Goal: Transaction & Acquisition: Register for event/course

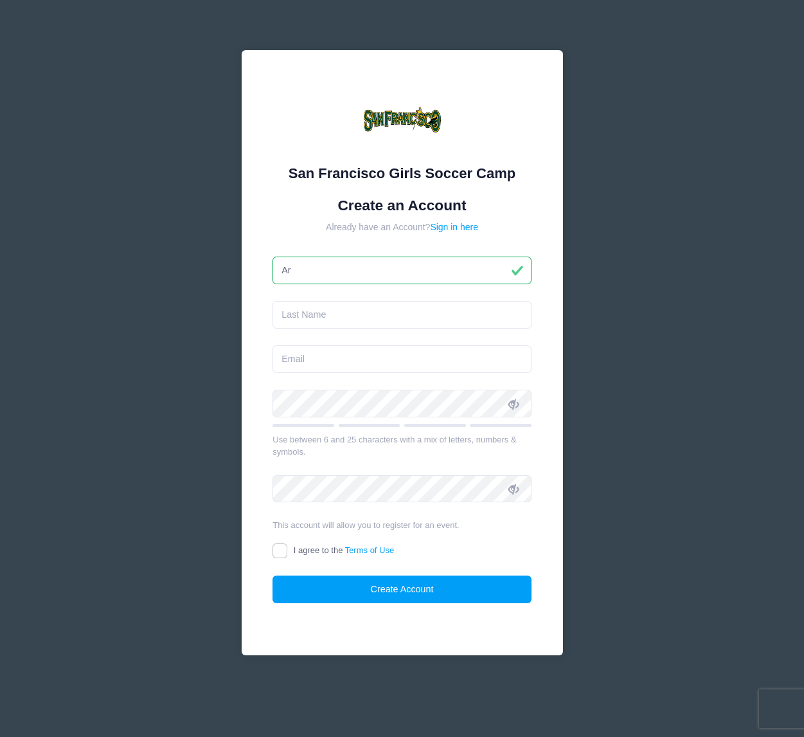
type input "A"
type input "[PERSON_NAME]"
type input "Rodriguez"
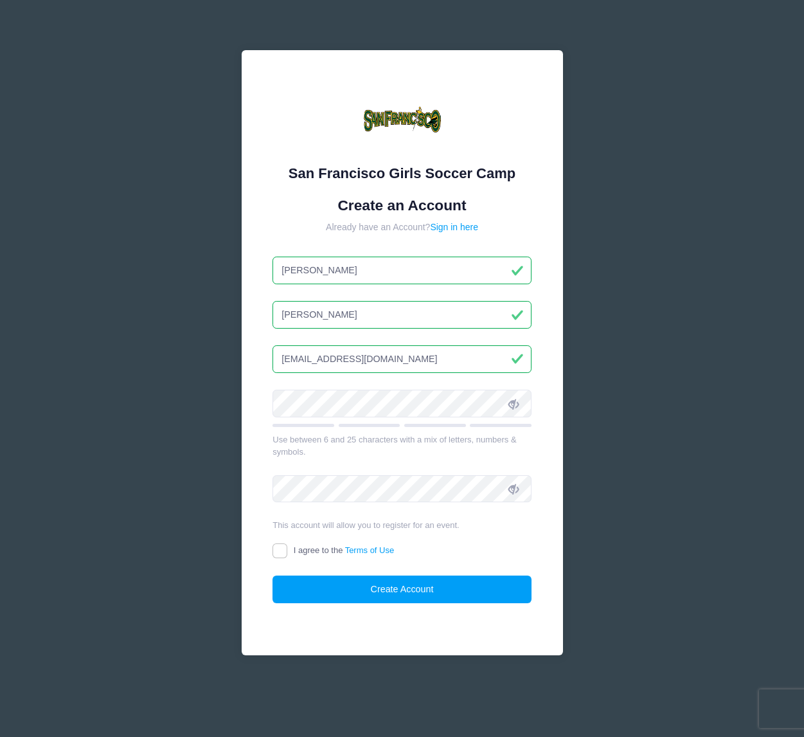
type input "[EMAIL_ADDRESS][DOMAIN_NAME]"
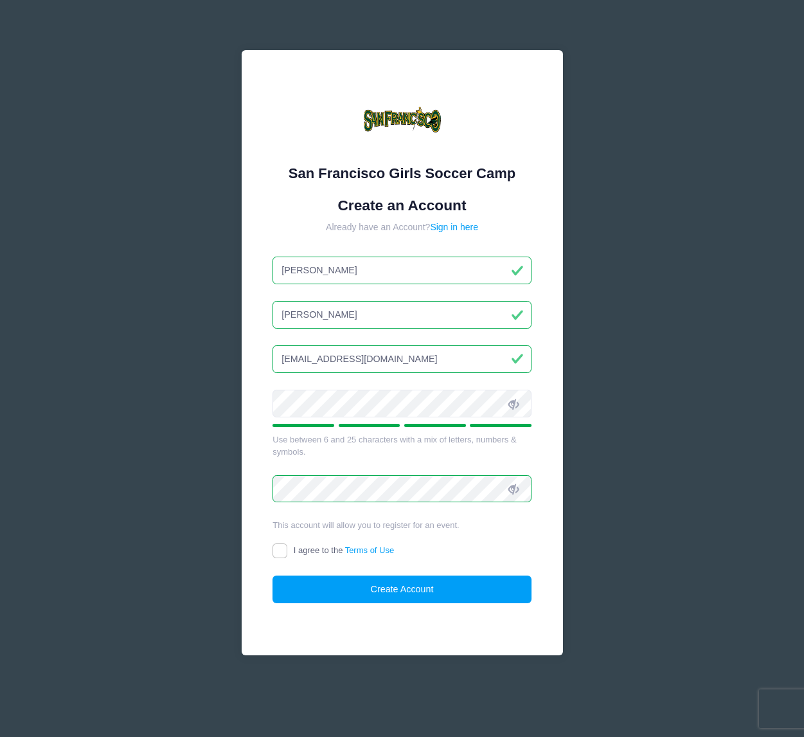
click at [286, 551] on input "I agree to the Terms of Use" at bounding box center [280, 550] width 15 height 15
checkbox input "true"
click at [344, 589] on button "Create Account" at bounding box center [402, 589] width 259 height 28
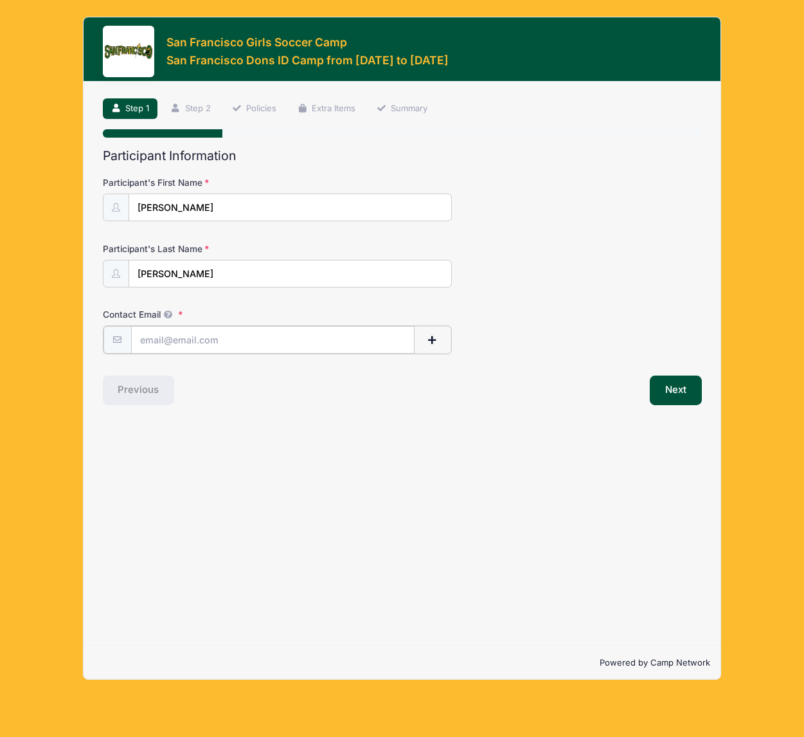
type input "[EMAIL_ADDRESS][DOMAIN_NAME]"
click at [354, 389] on div "Previous" at bounding box center [249, 389] width 306 height 30
click at [679, 391] on button "Next" at bounding box center [676, 389] width 52 height 30
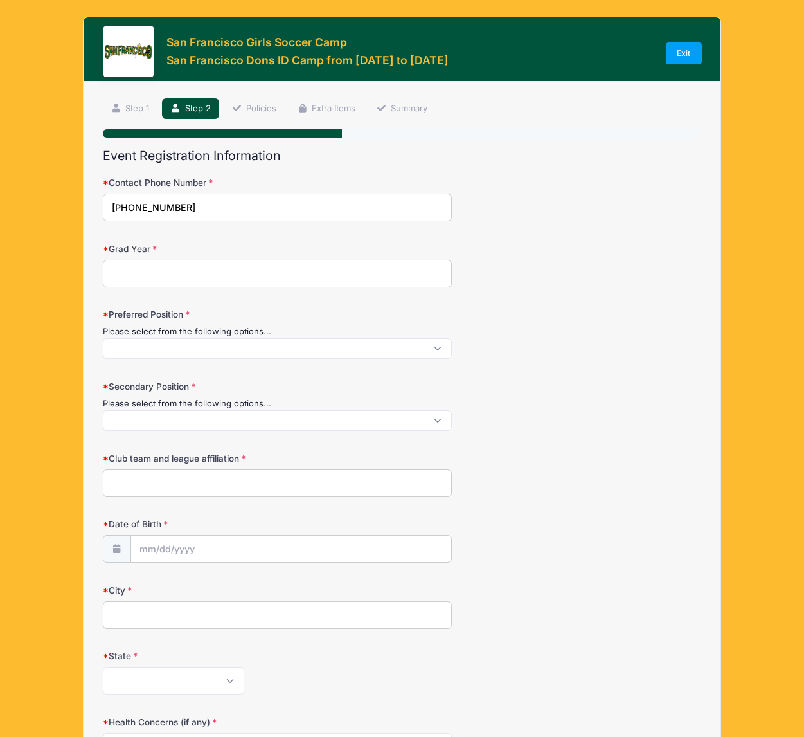
type input "[PHONE_NUMBER]"
type input "2027"
click at [402, 355] on span at bounding box center [278, 348] width 350 height 21
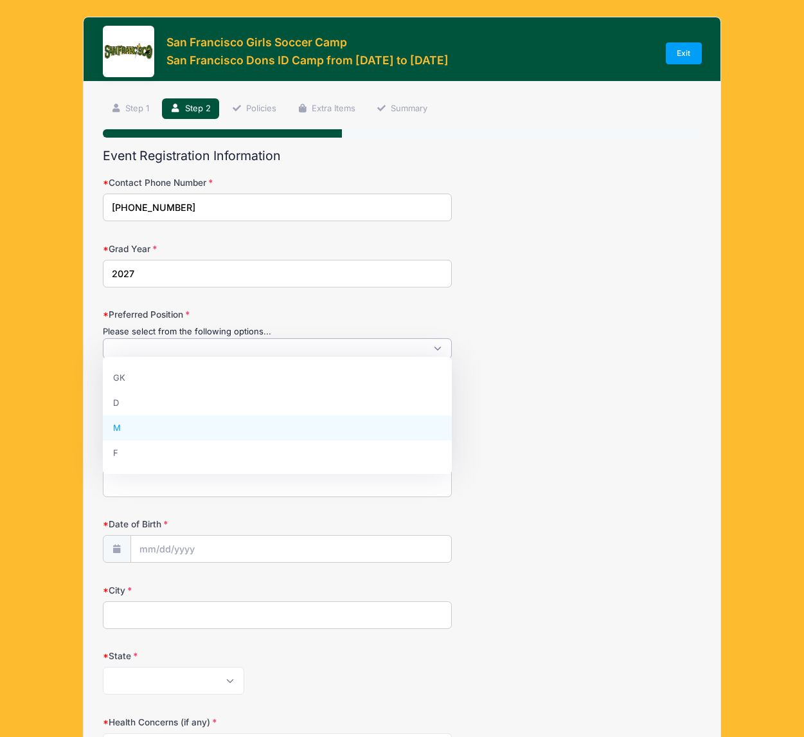
select select "M"
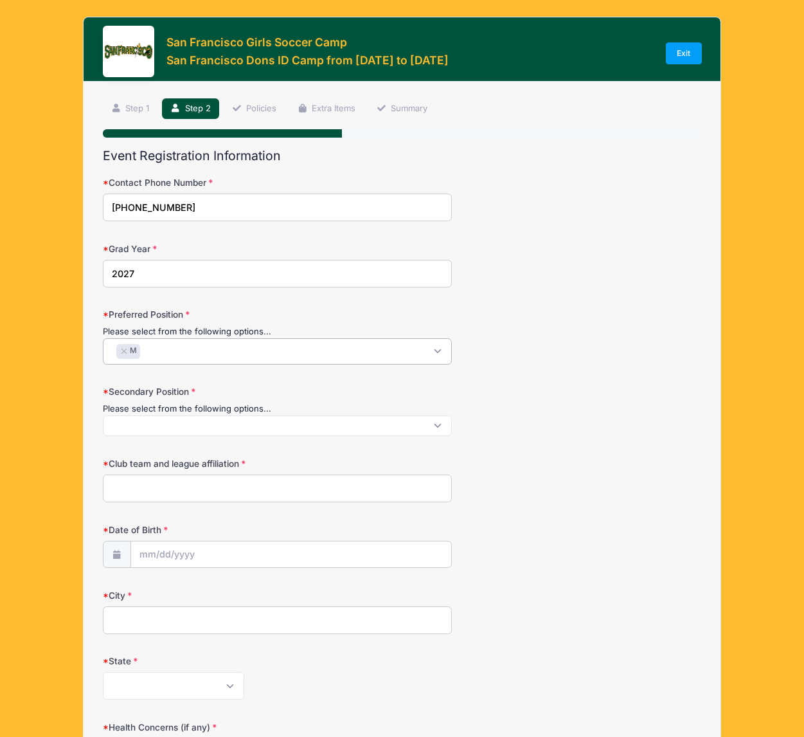
click at [379, 346] on span "× M" at bounding box center [278, 351] width 350 height 26
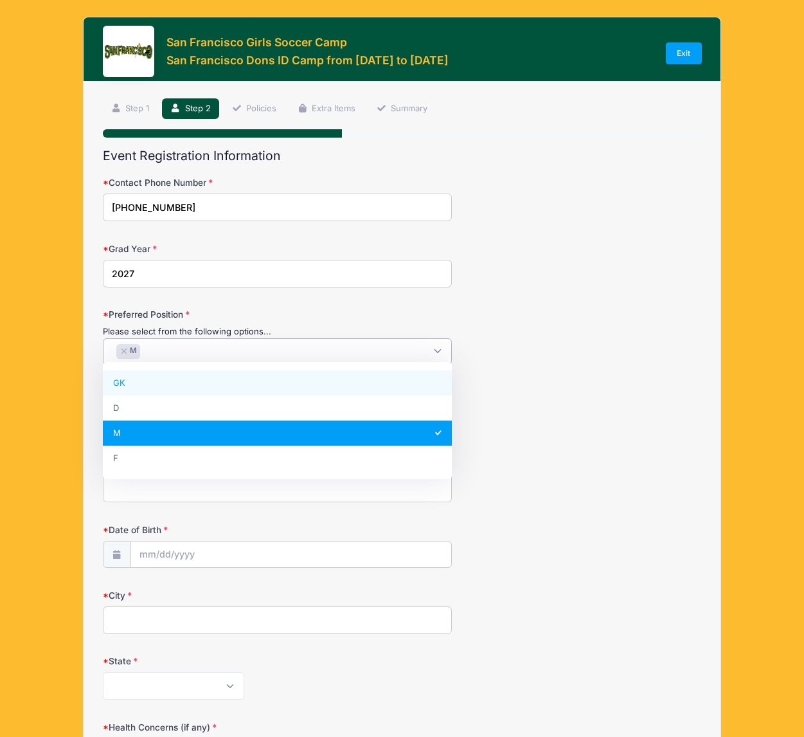
click at [528, 400] on div "Secondary Position Please select from the following options... GK D M F" at bounding box center [402, 410] width 599 height 51
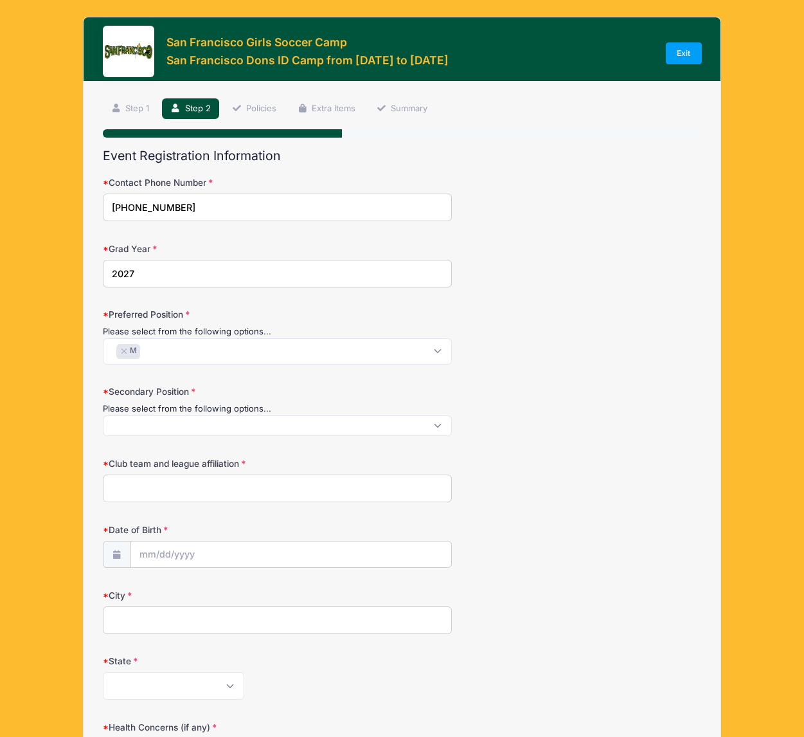
scroll to position [1, 0]
click at [413, 428] on span at bounding box center [278, 425] width 350 height 21
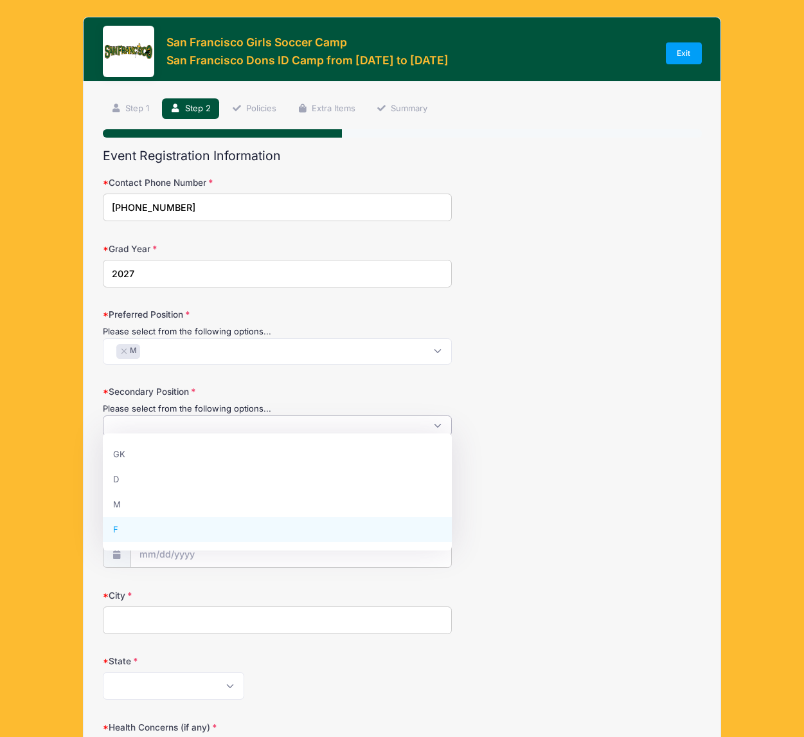
select select "F"
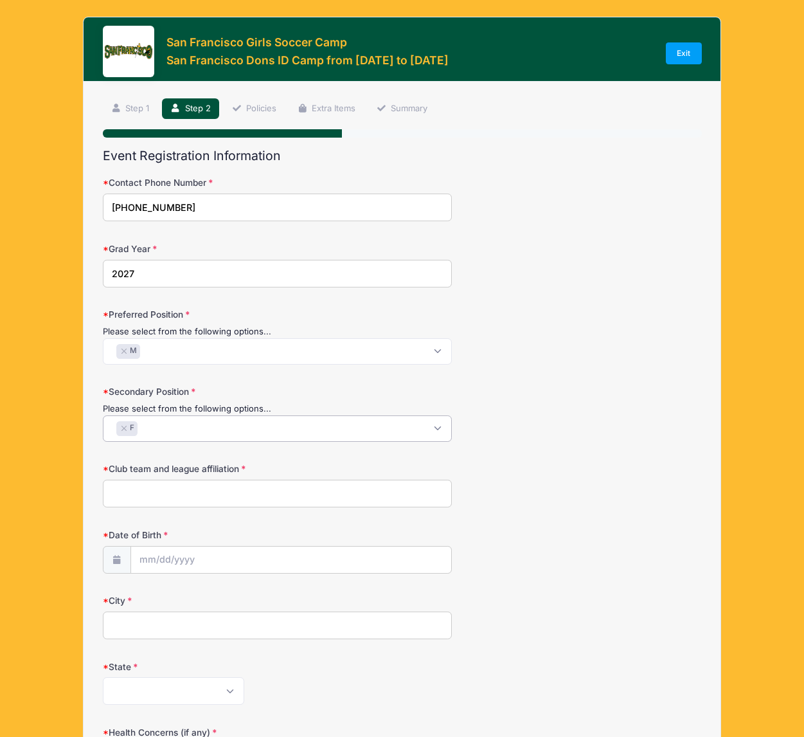
scroll to position [35, 0]
click at [363, 487] on input "Club team and league affiliation" at bounding box center [278, 493] width 350 height 28
type input "Folsom surf ECNL-RL"
click at [384, 530] on div "Date of Birth" at bounding box center [402, 550] width 599 height 45
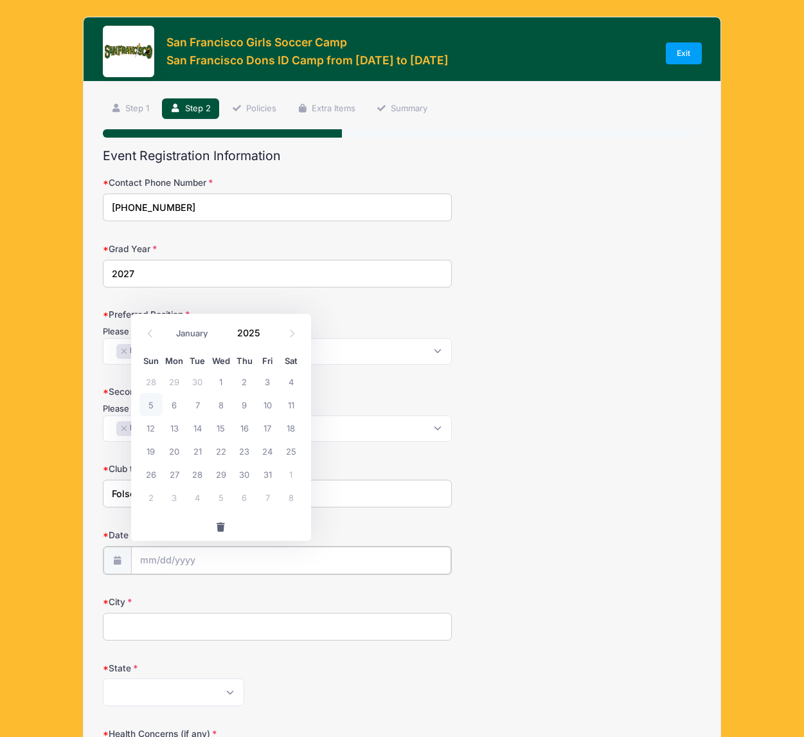
click at [370, 565] on input "Date of Birth" at bounding box center [291, 560] width 320 height 28
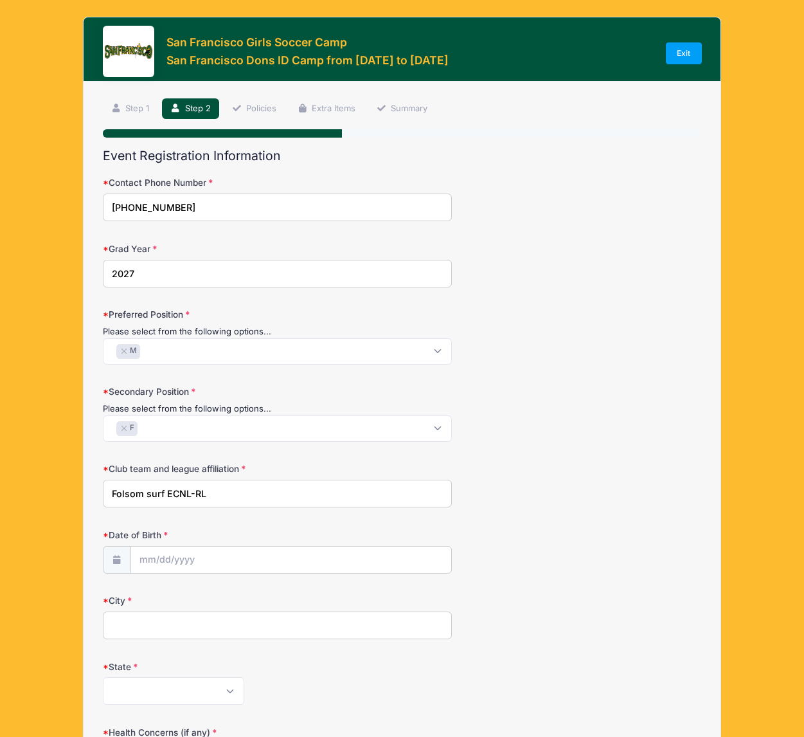
click at [380, 535] on div "Date of Birth" at bounding box center [402, 550] width 599 height 45
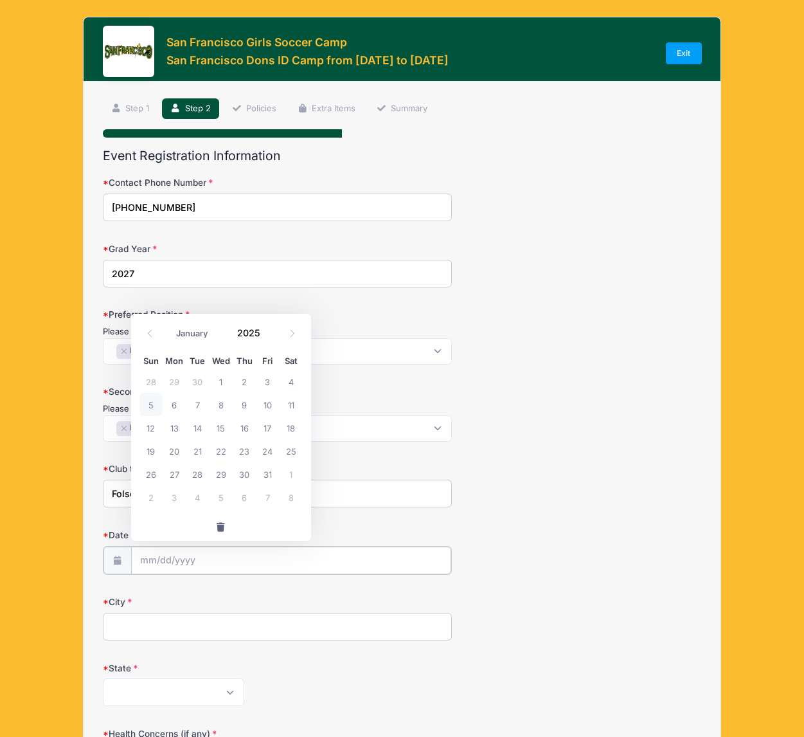
click at [368, 561] on input "Date of Birth" at bounding box center [291, 560] width 320 height 28
select select "1"
click at [249, 478] on span "27" at bounding box center [244, 473] width 23 height 23
type input "02/27/2025"
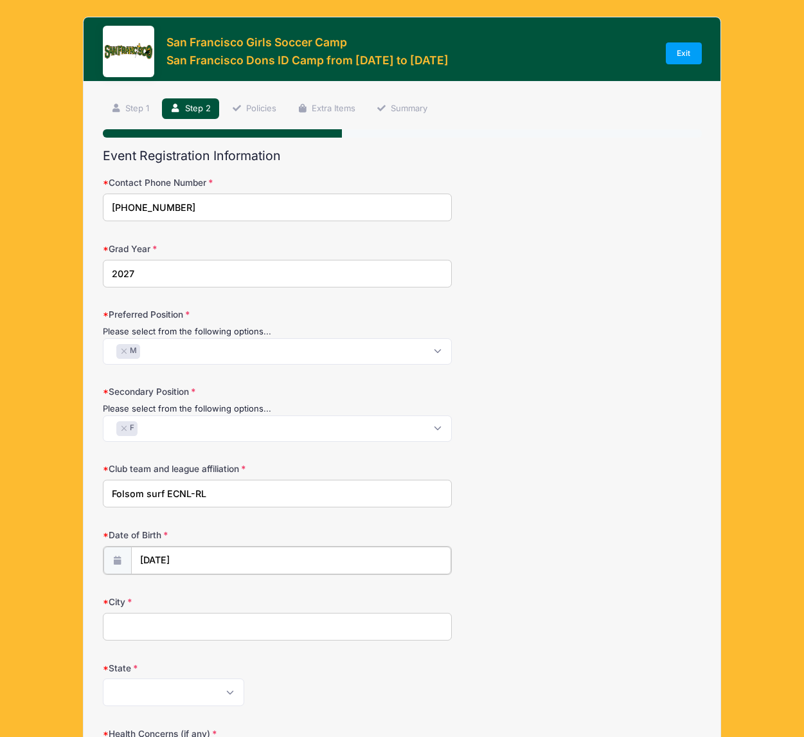
click at [261, 553] on input "02/27/2025" at bounding box center [291, 560] width 320 height 28
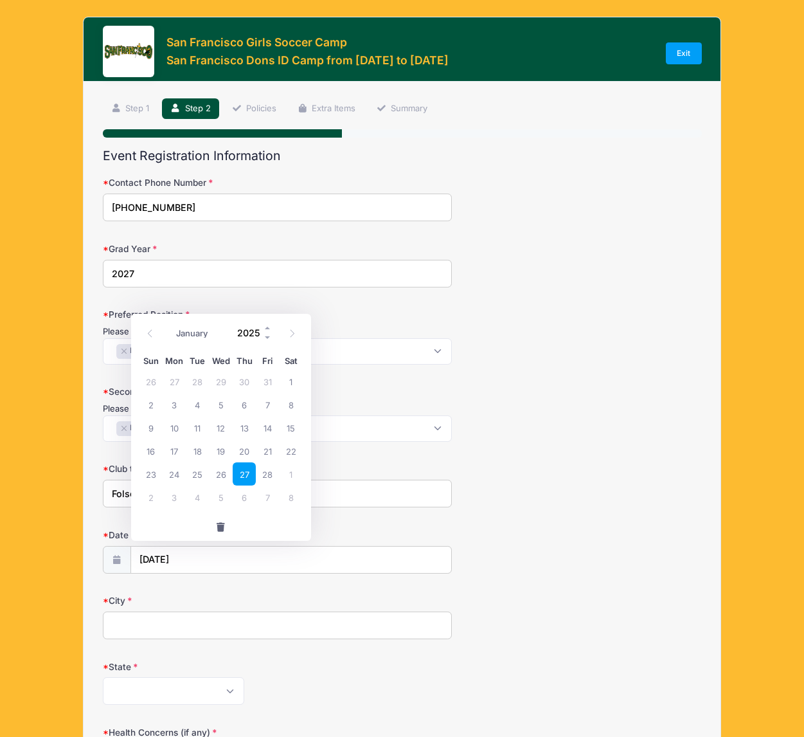
click at [246, 327] on input "2025" at bounding box center [252, 332] width 42 height 19
type input "2009"
click at [263, 452] on span "27" at bounding box center [267, 450] width 23 height 23
type input "02/27/2009"
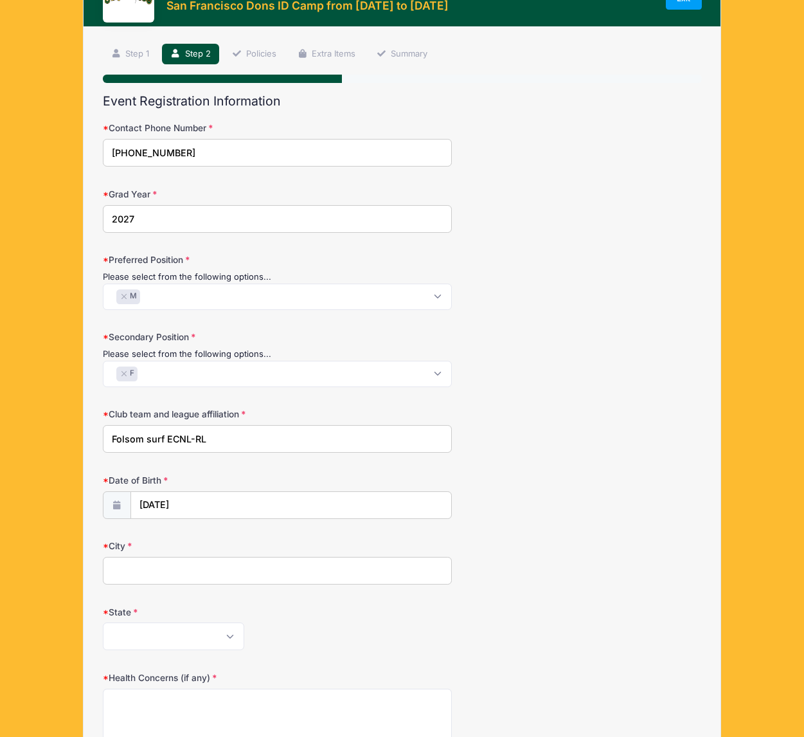
scroll to position [71, 0]
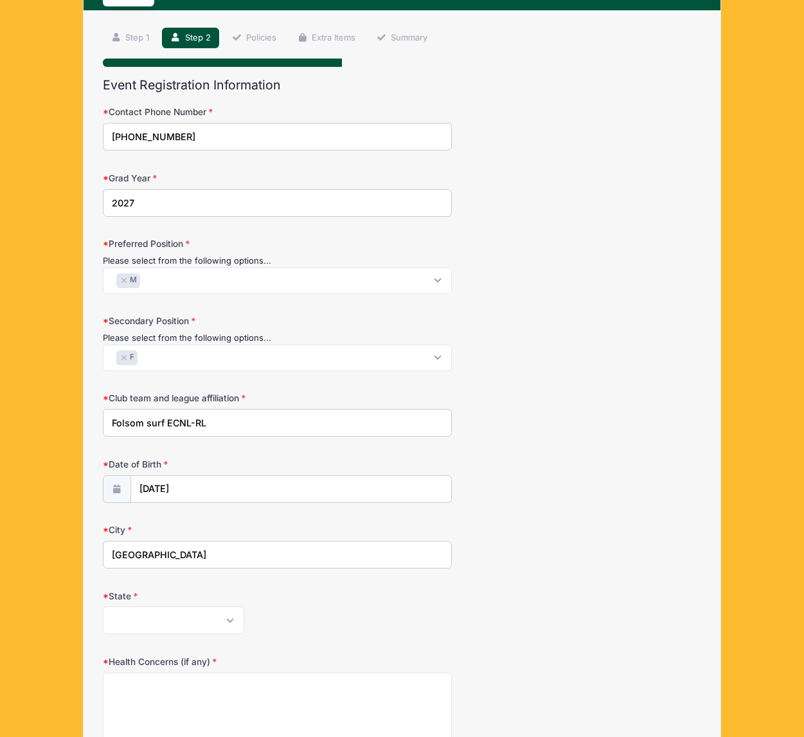
type input "sacramento"
select select "CA"
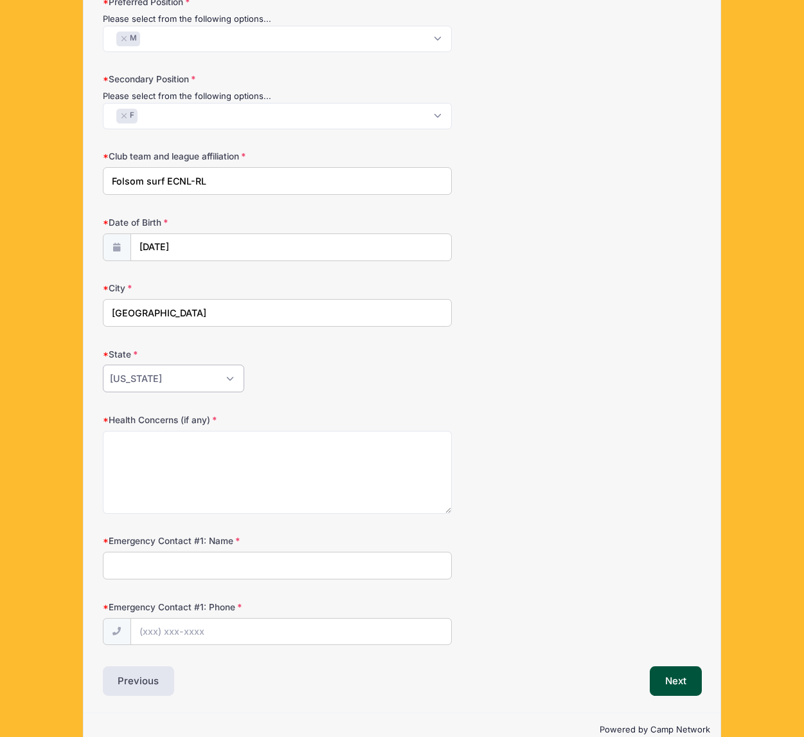
scroll to position [327, 0]
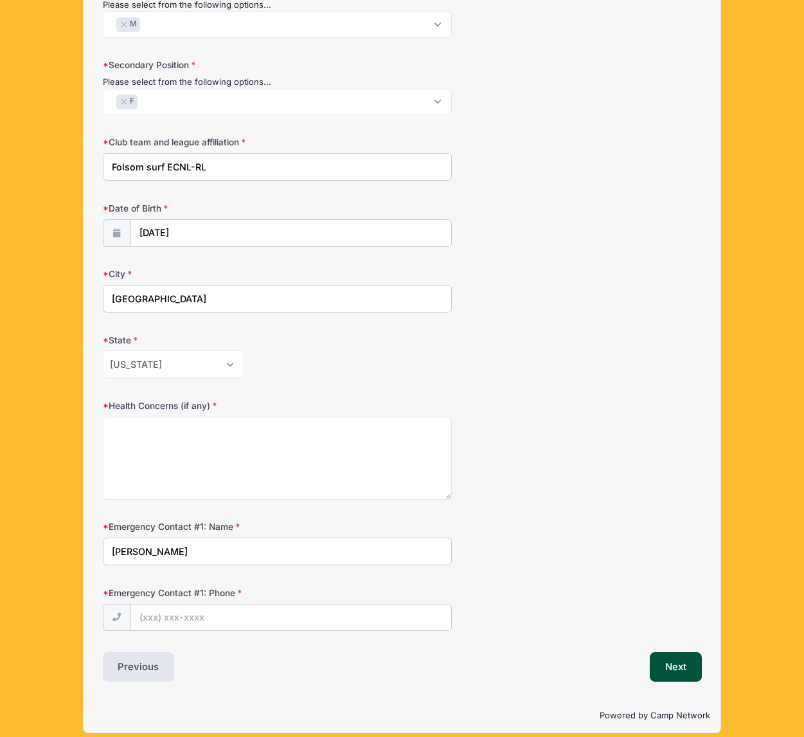
type input "Ana Rodriguez"
type input "(916) 600-1453"
click at [296, 698] on div "Powered by Camp Network" at bounding box center [402, 715] width 637 height 34
click at [659, 667] on button "Next" at bounding box center [676, 667] width 52 height 30
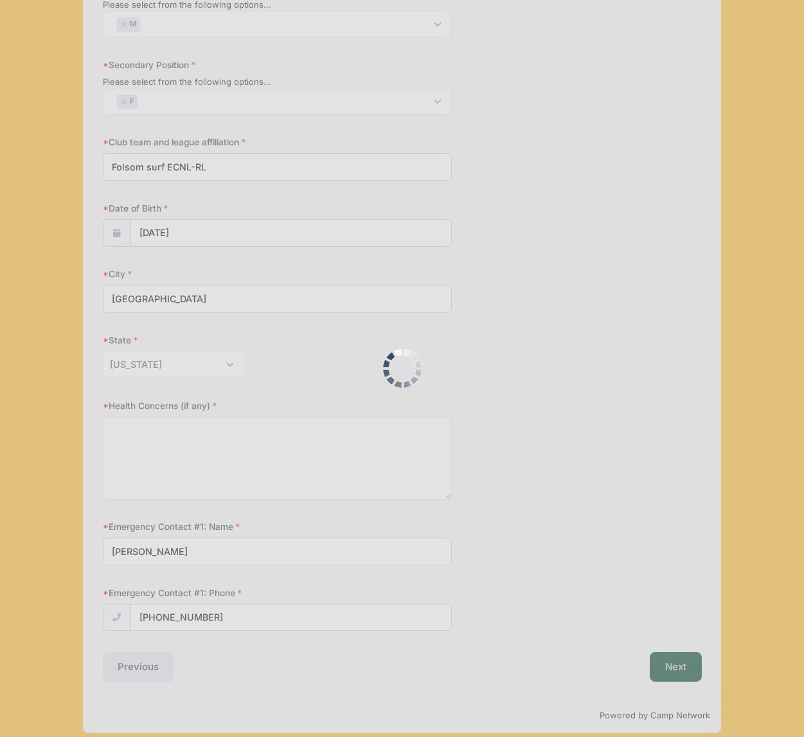
scroll to position [349, 0]
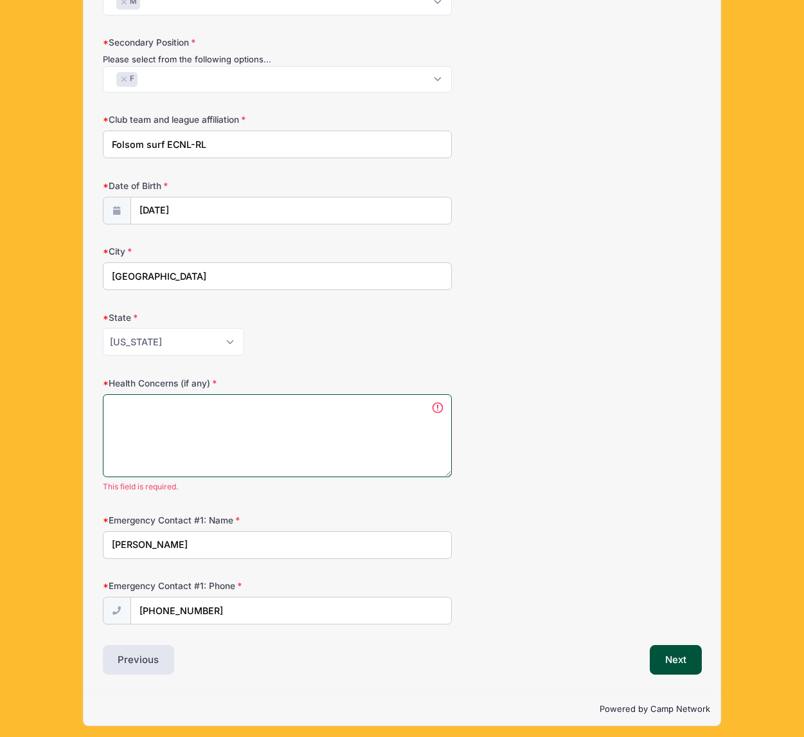
click at [212, 407] on textarea "Health Concerns (if any)" at bounding box center [278, 435] width 350 height 83
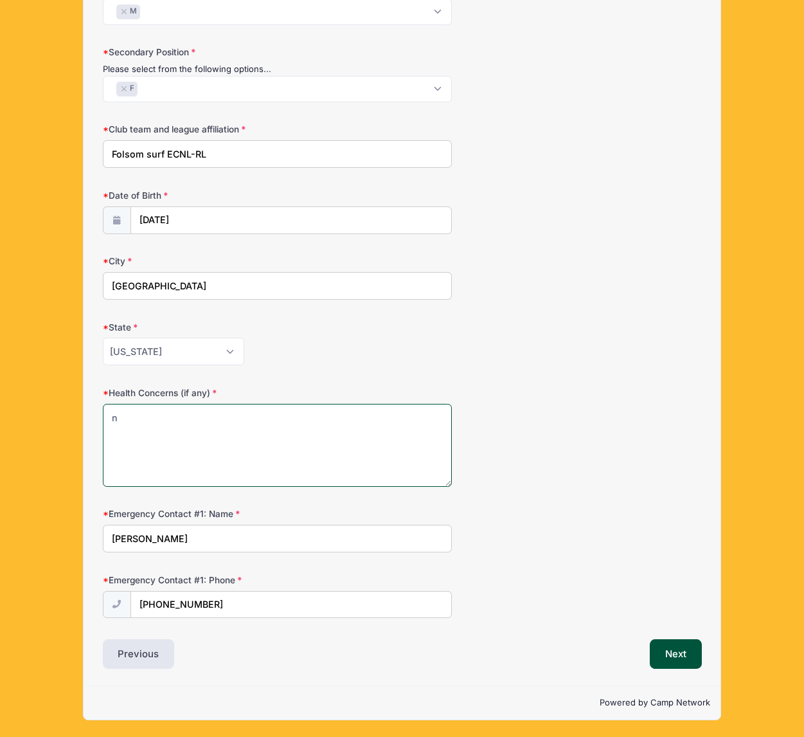
scroll to position [333, 0]
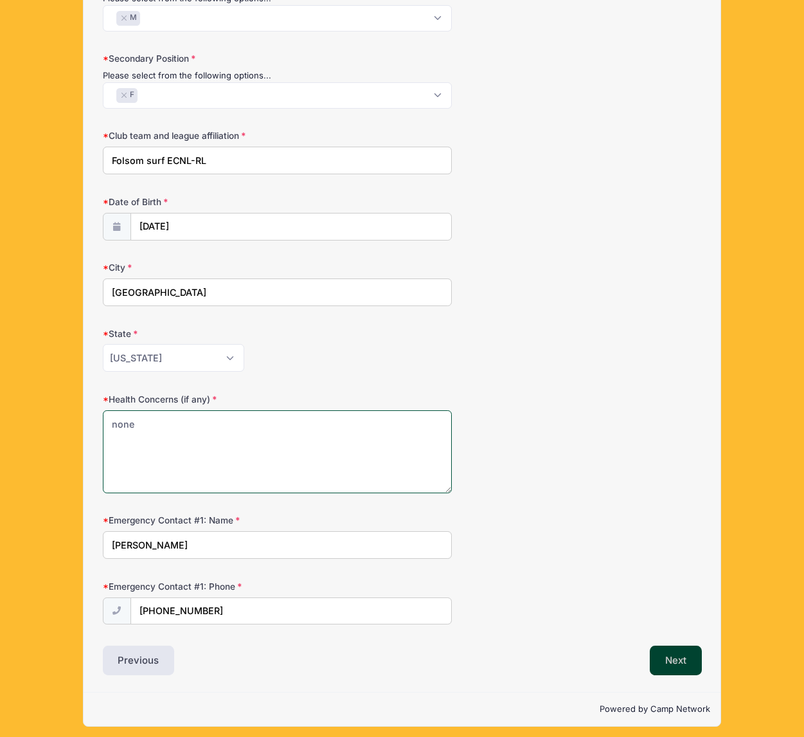
type textarea "none"
click at [687, 649] on button "Next" at bounding box center [676, 660] width 52 height 30
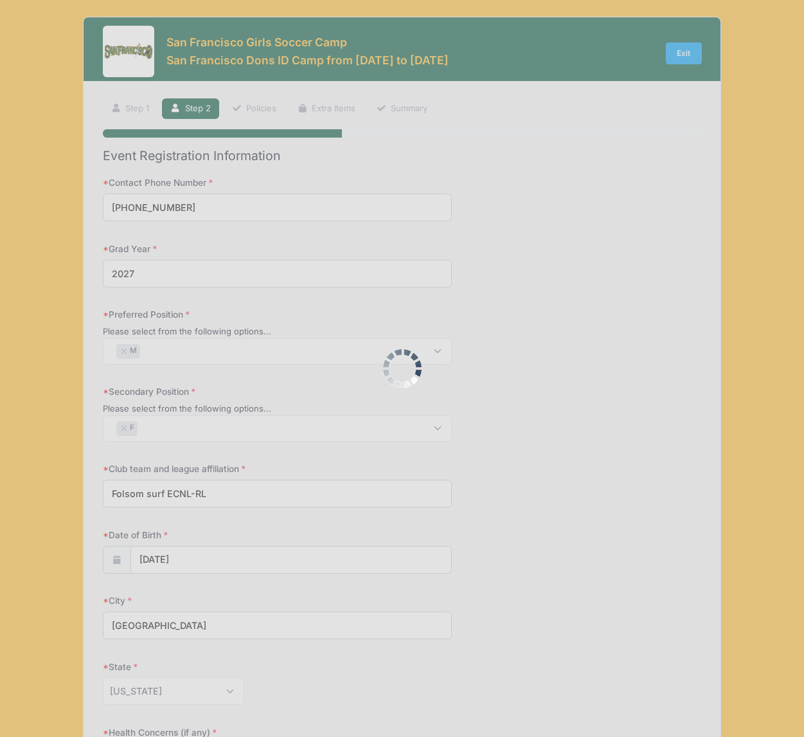
scroll to position [0, 0]
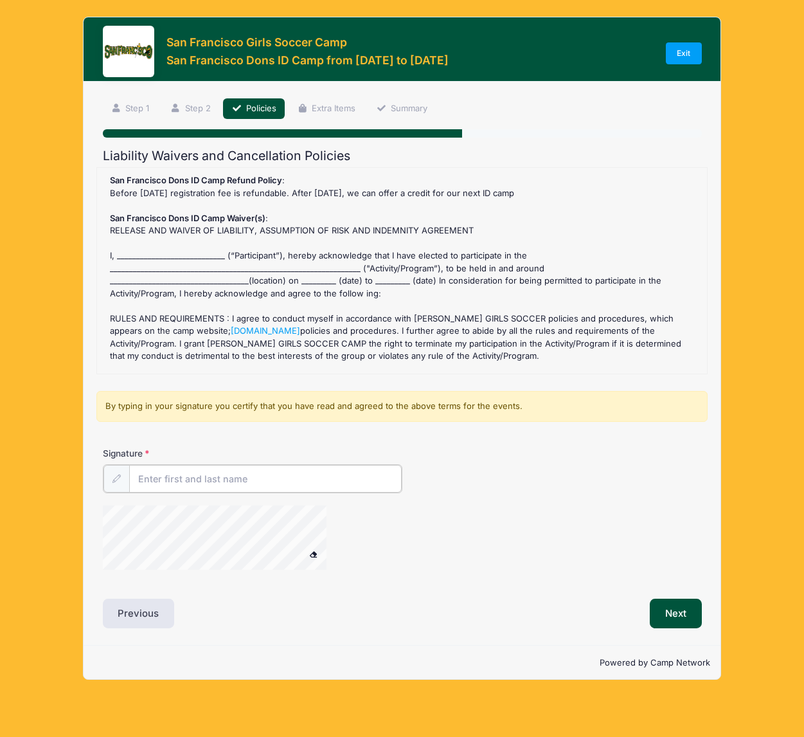
click at [325, 477] on input "Signature" at bounding box center [265, 479] width 273 height 28
type input "Araceli Rodriguez"
click at [316, 554] on span at bounding box center [313, 552] width 9 height 7
click at [695, 607] on button "Next" at bounding box center [676, 612] width 52 height 30
click at [303, 547] on div at bounding box center [231, 538] width 257 height 68
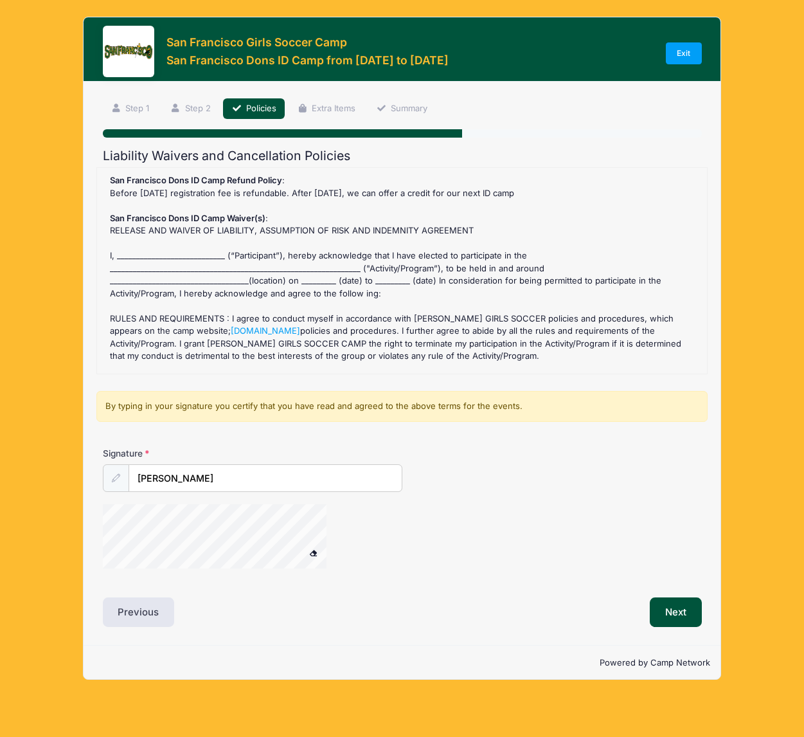
click at [306, 547] on div at bounding box center [231, 538] width 257 height 68
click at [312, 549] on span at bounding box center [313, 552] width 9 height 7
click at [659, 604] on button "Next" at bounding box center [676, 612] width 52 height 30
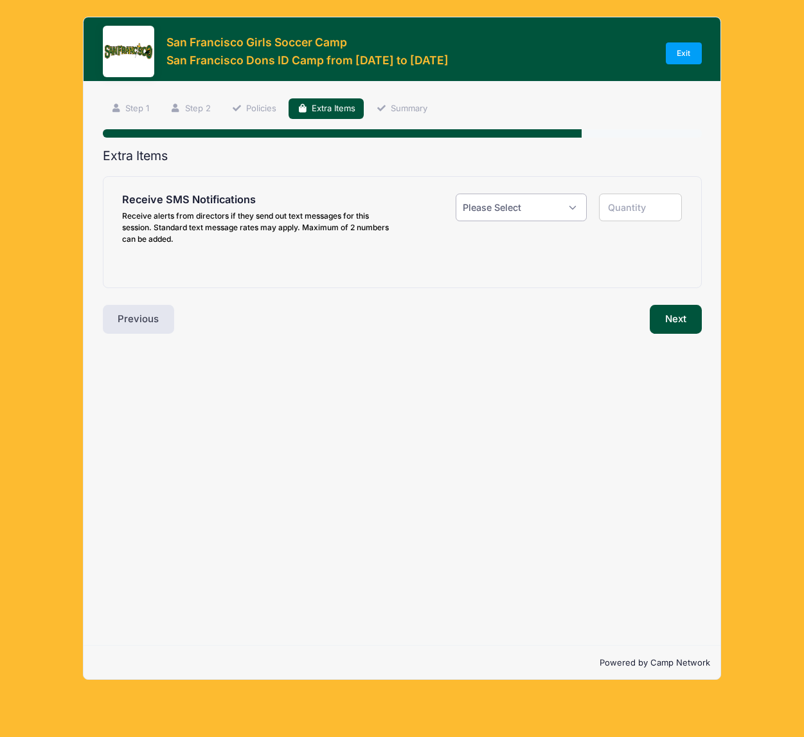
select select "1"
type input "1"
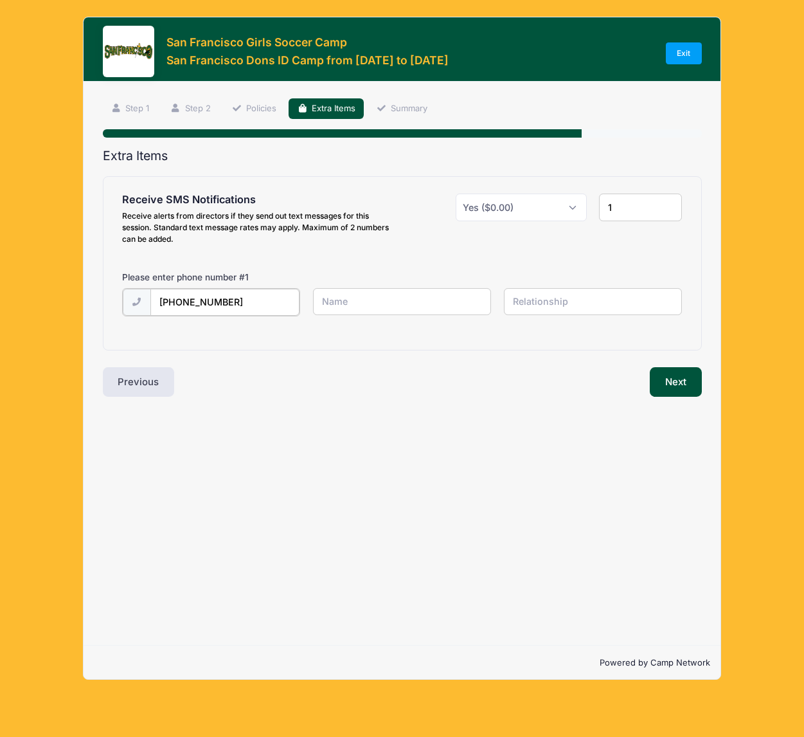
drag, startPoint x: 243, startPoint y: 295, endPoint x: 183, endPoint y: 295, distance: 59.8
click at [183, 295] on input "(916) 834-6129" at bounding box center [224, 303] width 149 height 28
type input "(916) 600-1453"
type input "Ana Rodriguez"
click at [537, 306] on input "text" at bounding box center [593, 302] width 178 height 28
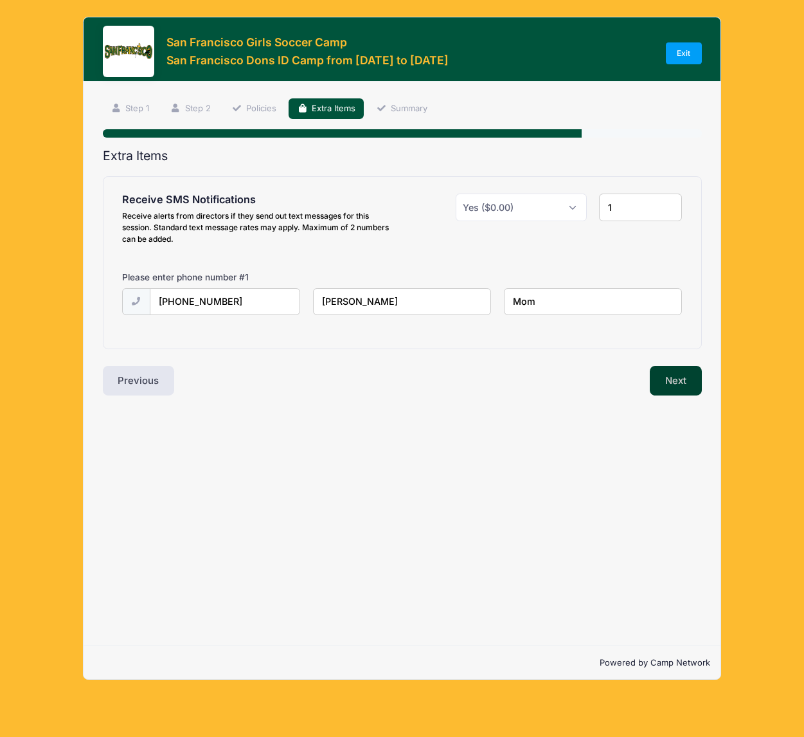
type input "Mom"
click at [665, 373] on button "Next" at bounding box center [676, 381] width 52 height 30
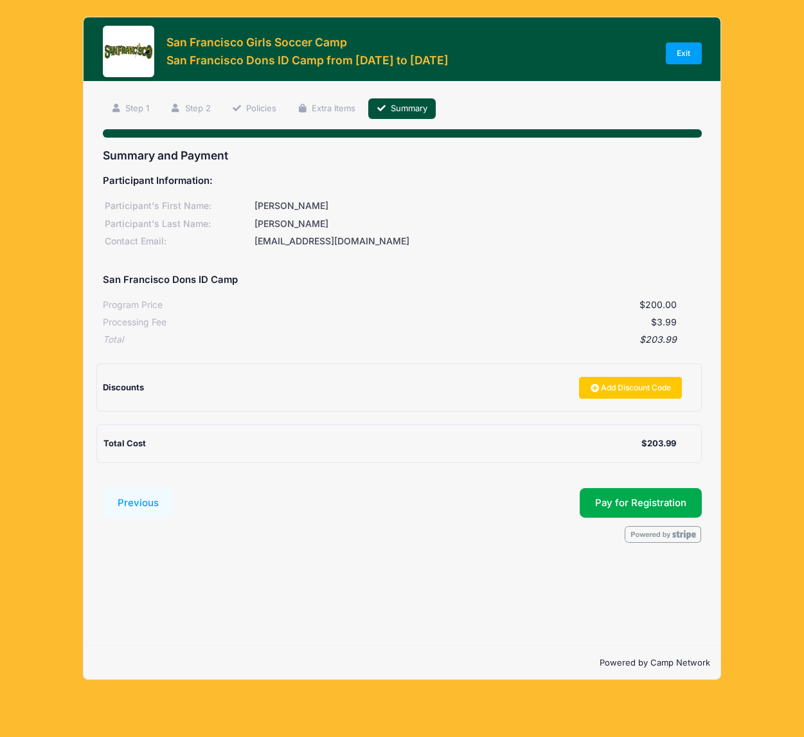
click at [658, 497] on button "Pay for Registration" at bounding box center [641, 503] width 122 height 30
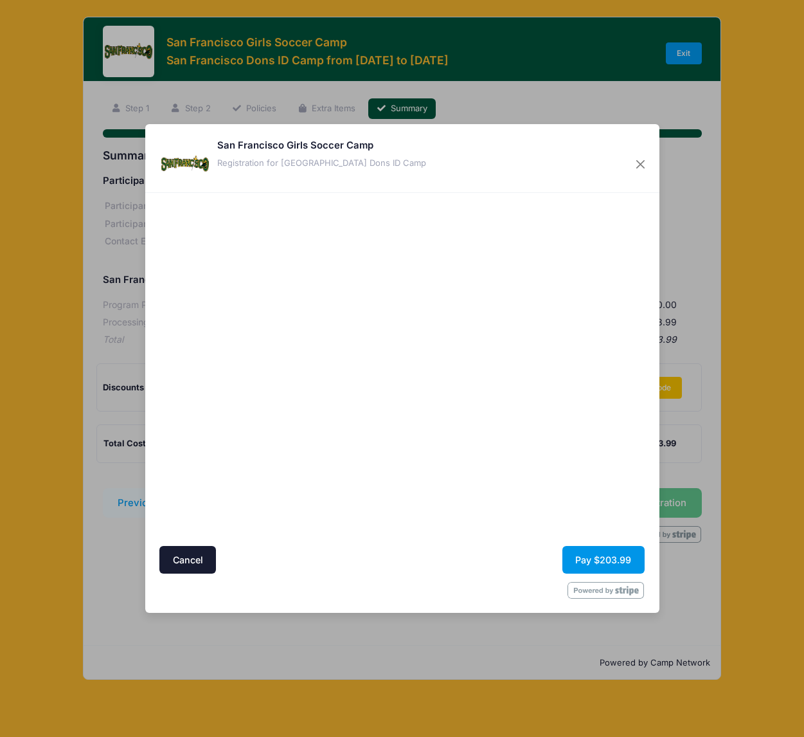
click at [591, 553] on button "Pay $203.99" at bounding box center [603, 560] width 82 height 28
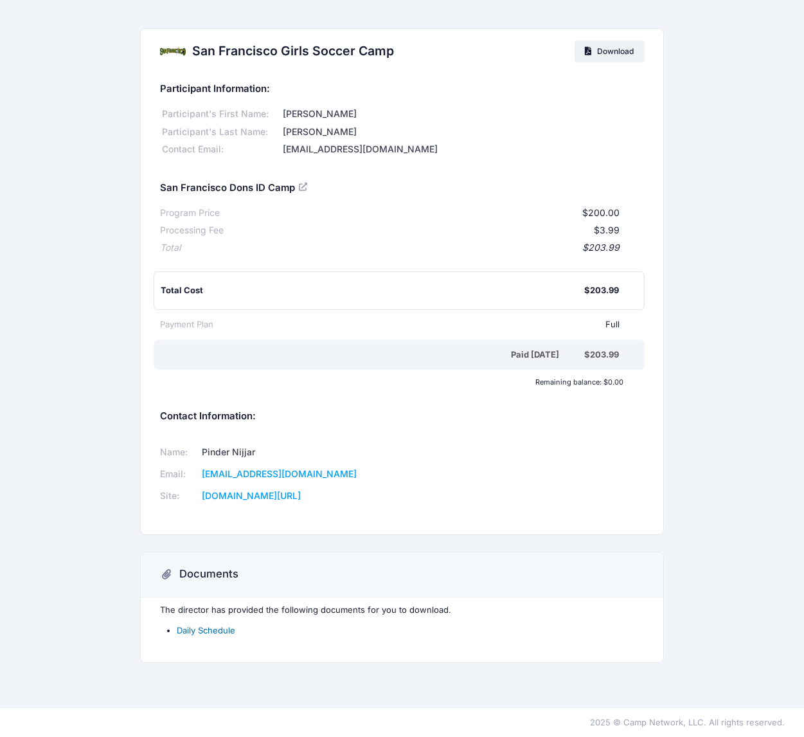
click at [219, 625] on link "Daily Schedule" at bounding box center [206, 630] width 58 height 10
click at [199, 629] on link "Daily Schedule" at bounding box center [206, 630] width 58 height 10
